Goal: Complete application form

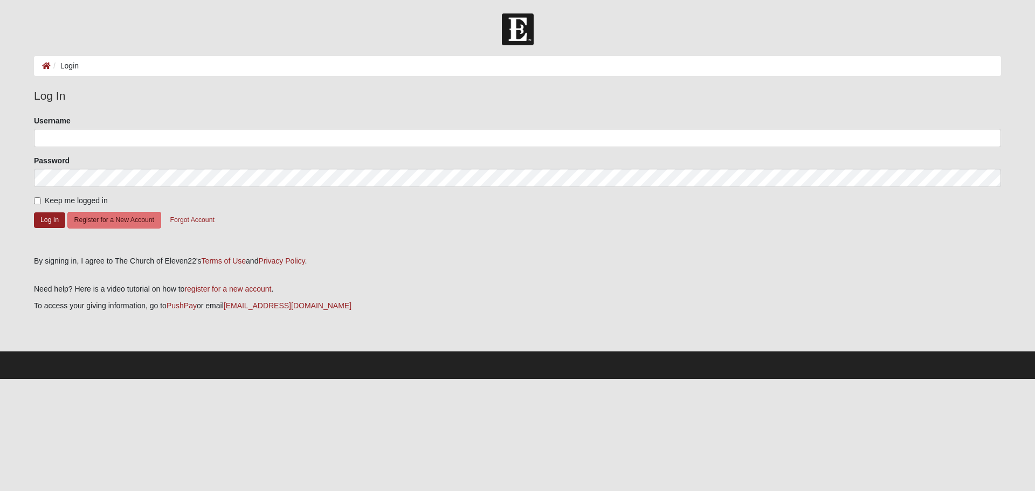
click at [166, 66] on ol "Login" at bounding box center [517, 66] width 967 height 20
click at [87, 135] on input "Username" at bounding box center [517, 138] width 967 height 18
click at [55, 220] on button "Log In" at bounding box center [49, 220] width 31 height 16
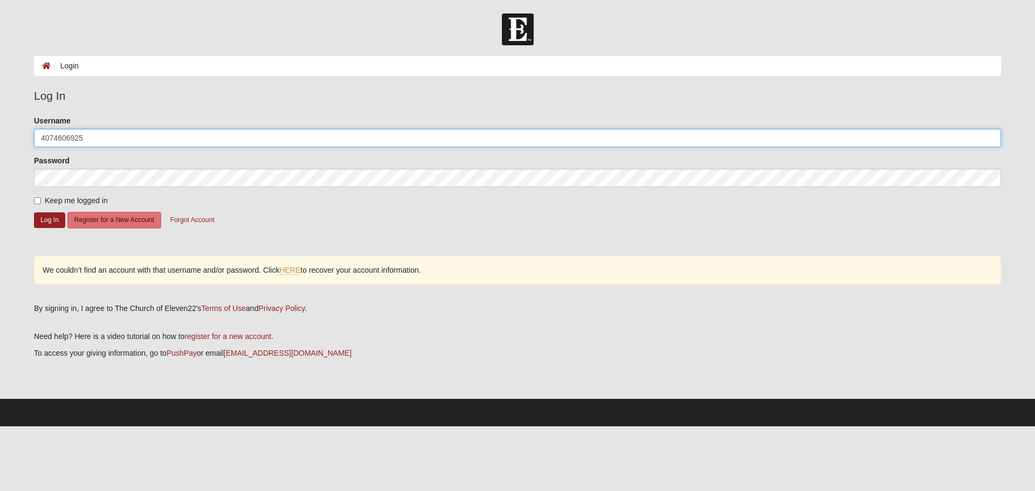
drag, startPoint x: 92, startPoint y: 135, endPoint x: 34, endPoint y: 127, distance: 58.8
click at [34, 127] on div "Username 4074606925" at bounding box center [517, 131] width 967 height 32
type input "[EMAIL_ADDRESS][DOMAIN_NAME]"
click at [43, 217] on button "Log In" at bounding box center [49, 220] width 31 height 16
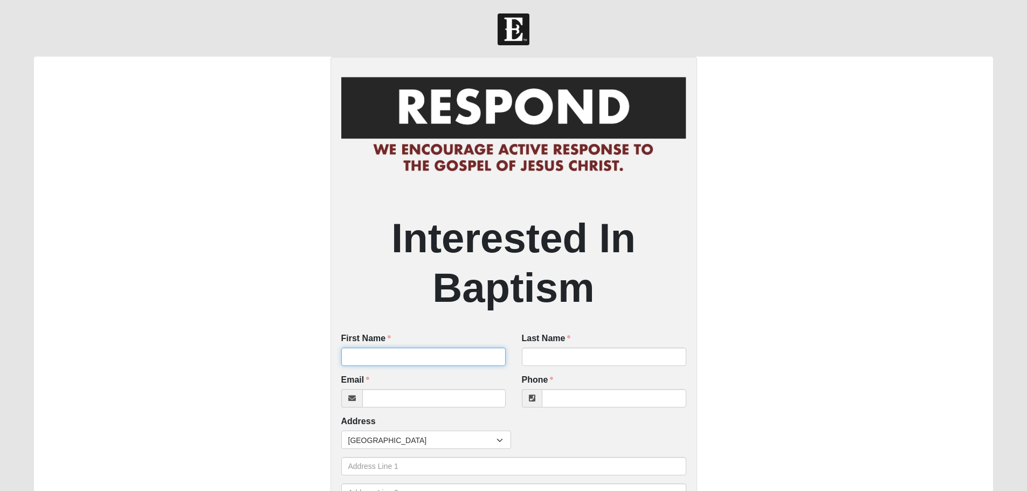
click at [415, 359] on input "First Name" at bounding box center [423, 357] width 164 height 18
type input "[PERSON_NAME]"
type input "Avant"
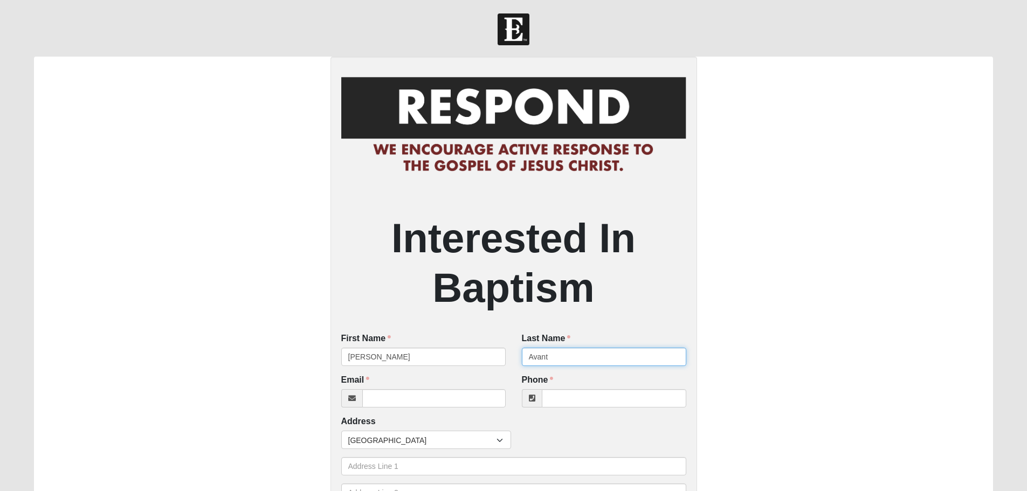
type input "[EMAIL_ADDRESS][DOMAIN_NAME]"
type input "4074606925"
type input "[STREET_ADDRESS]"
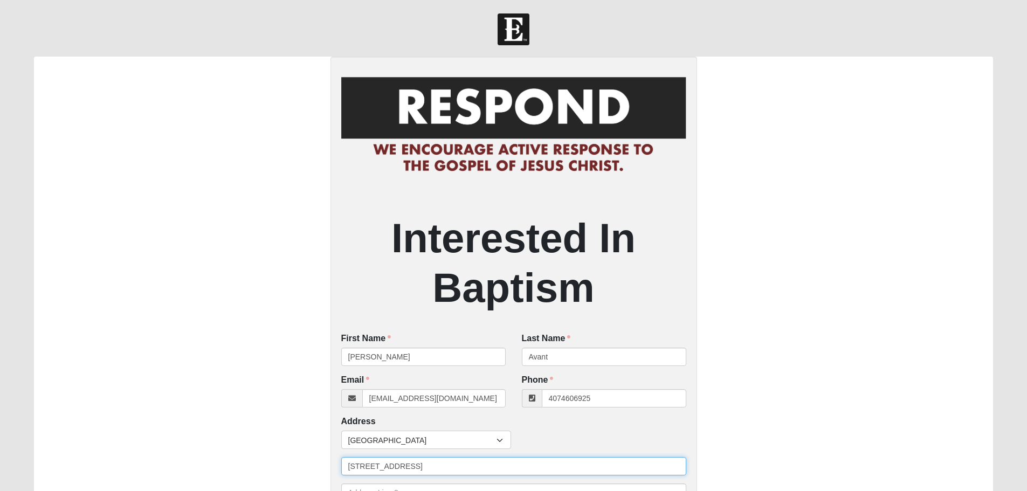
type input "[PERSON_NAME]"
type input "32011"
type input "[PHONE_NUMBER]"
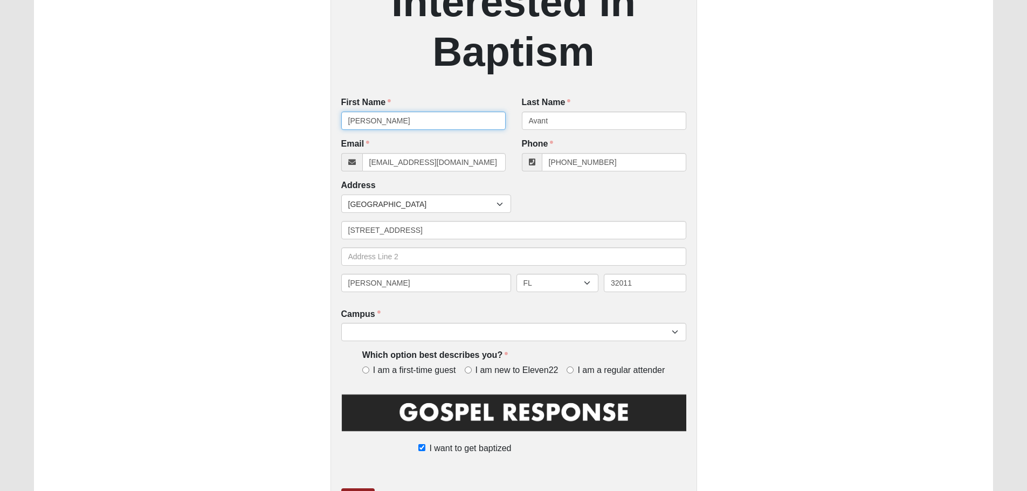
scroll to position [270, 0]
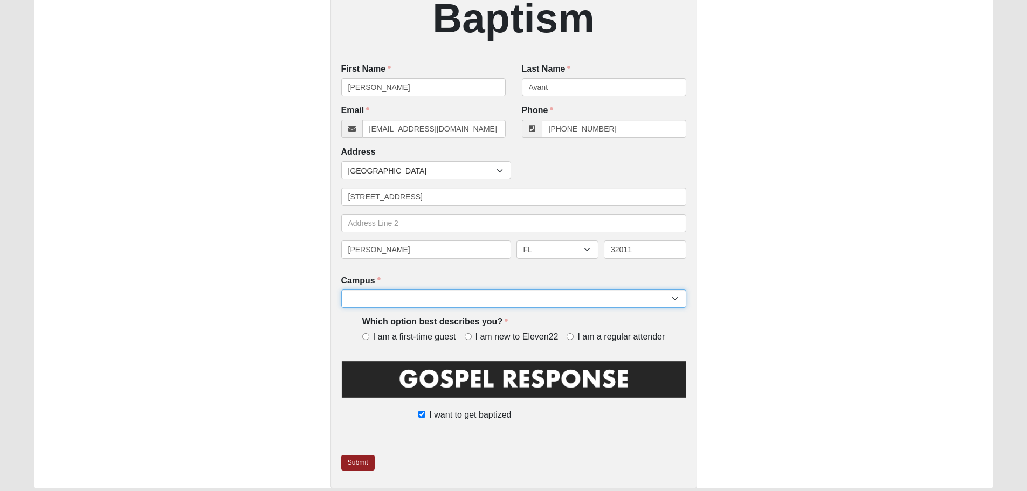
click at [491, 305] on select "Arlington Baymeadows Eleven22 Online [PERSON_NAME][GEOGRAPHIC_DATA] Jesup [GEOG…" at bounding box center [513, 299] width 345 height 18
select select "3"
click at [341, 291] on select "Arlington Baymeadows Eleven22 Online [PERSON_NAME][GEOGRAPHIC_DATA] Jesup [GEOG…" at bounding box center [513, 299] width 345 height 18
click at [507, 333] on span "I am new to Eleven22" at bounding box center [517, 337] width 83 height 12
click at [472, 333] on input "I am new to Eleven22" at bounding box center [468, 336] width 7 height 7
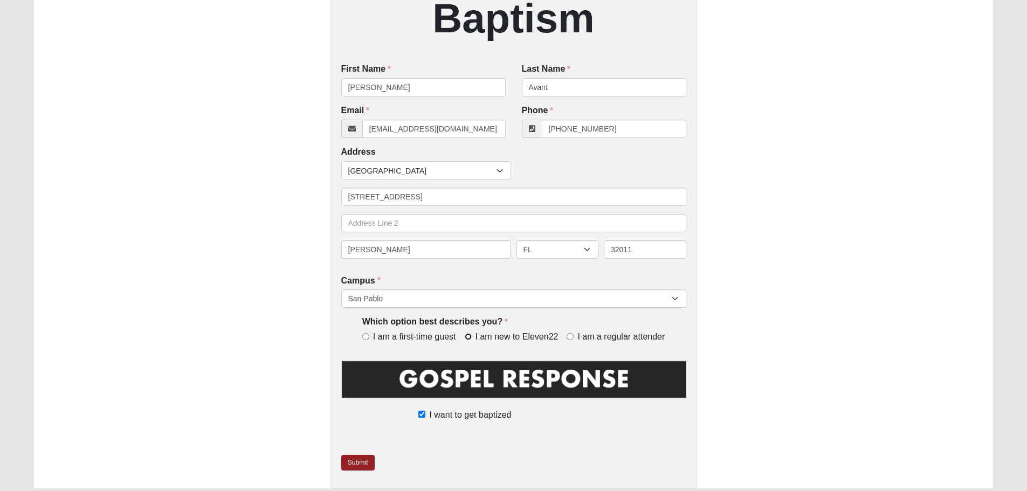
radio input "true"
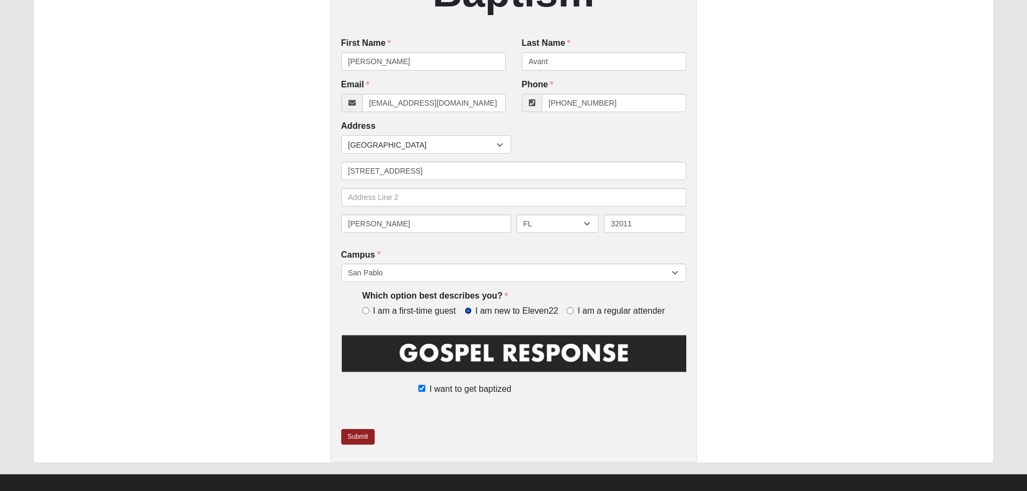
scroll to position [307, 0]
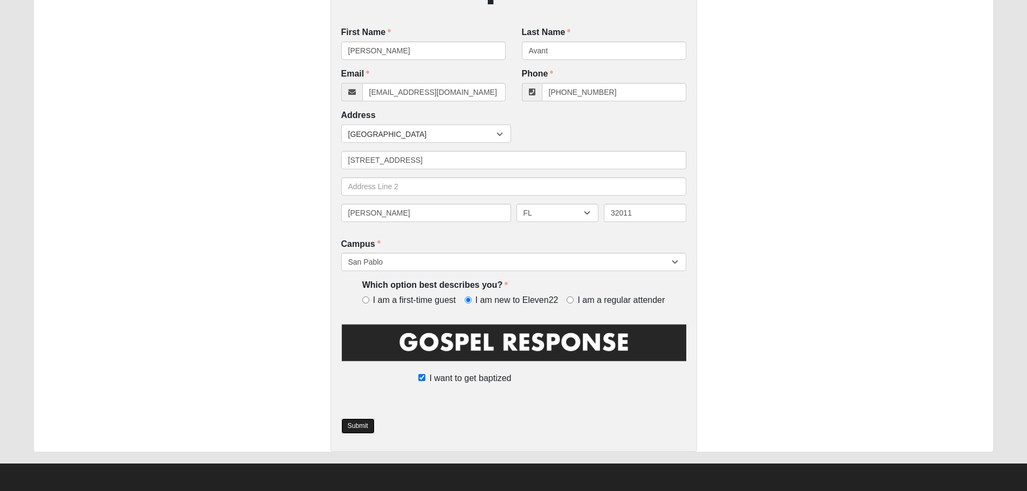
click at [364, 426] on link "Submit" at bounding box center [357, 426] width 33 height 16
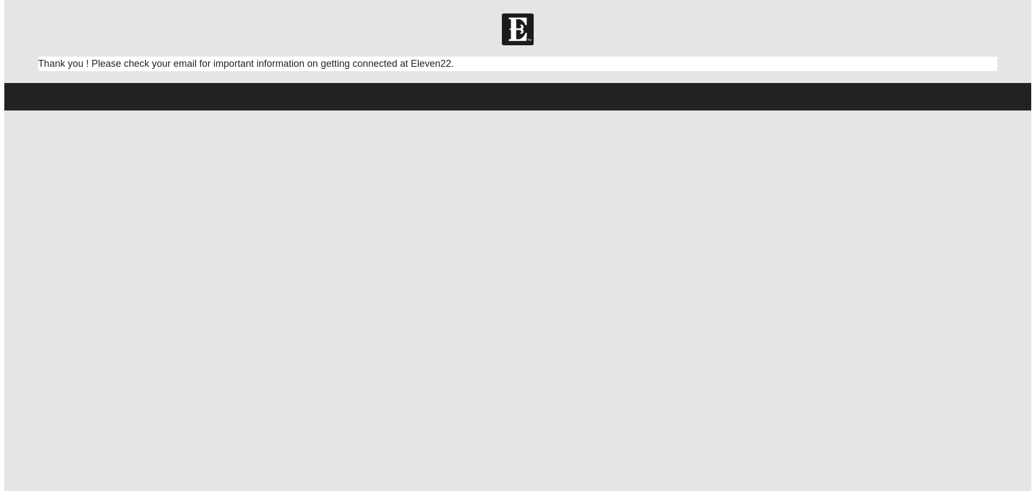
scroll to position [0, 0]
